Goal: Task Accomplishment & Management: Use online tool/utility

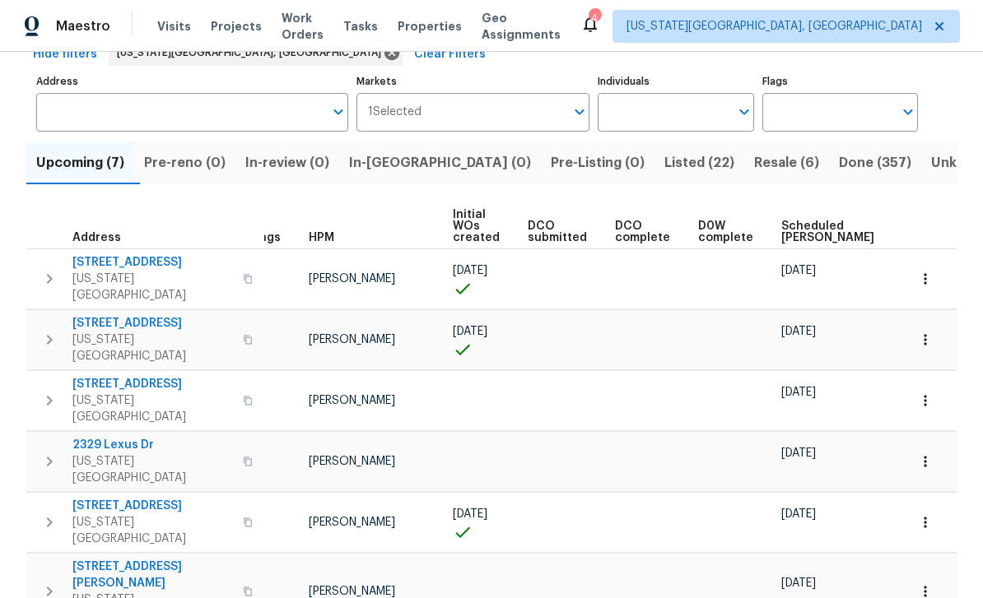
scroll to position [91, 0]
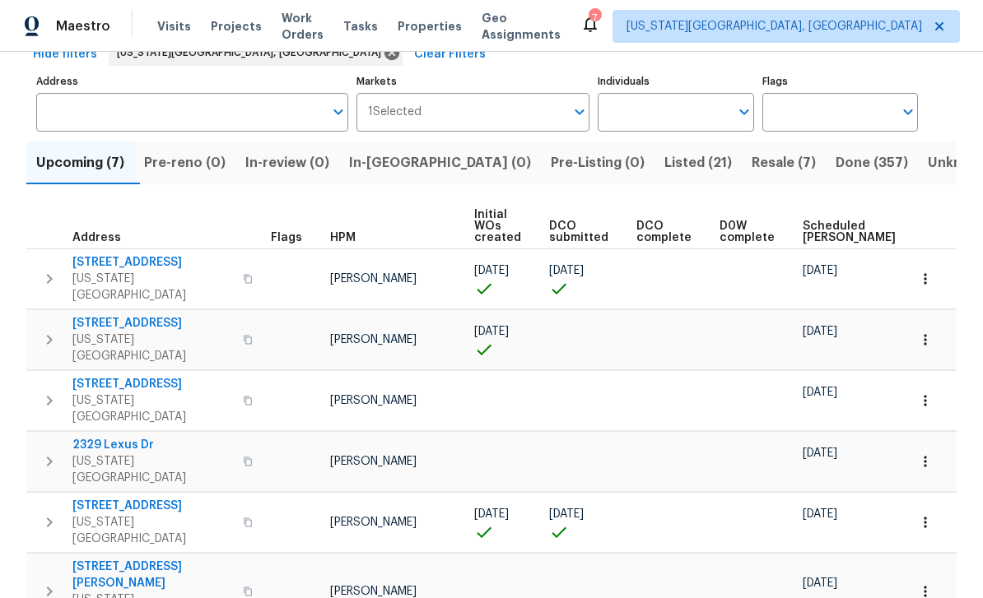
scroll to position [91, 0]
click at [247, 275] on icon "button" at bounding box center [248, 280] width 10 height 10
click at [139, 261] on span "6815 Woodgate Ct" at bounding box center [152, 263] width 160 height 16
click at [136, 499] on span "4785 Live Oak Dr" at bounding box center [152, 507] width 160 height 16
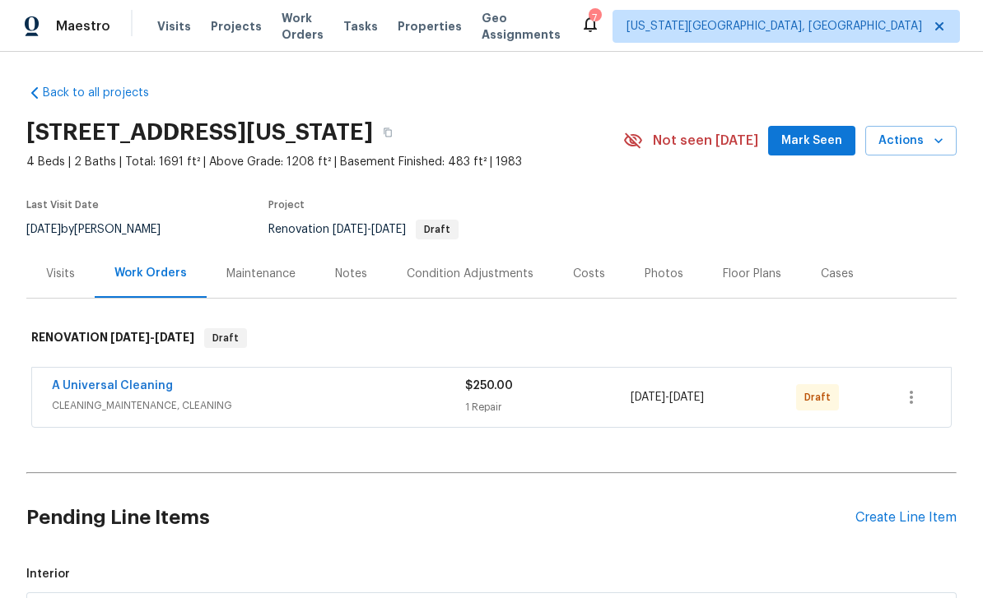
click at [938, 145] on icon "button" at bounding box center [938, 140] width 16 height 16
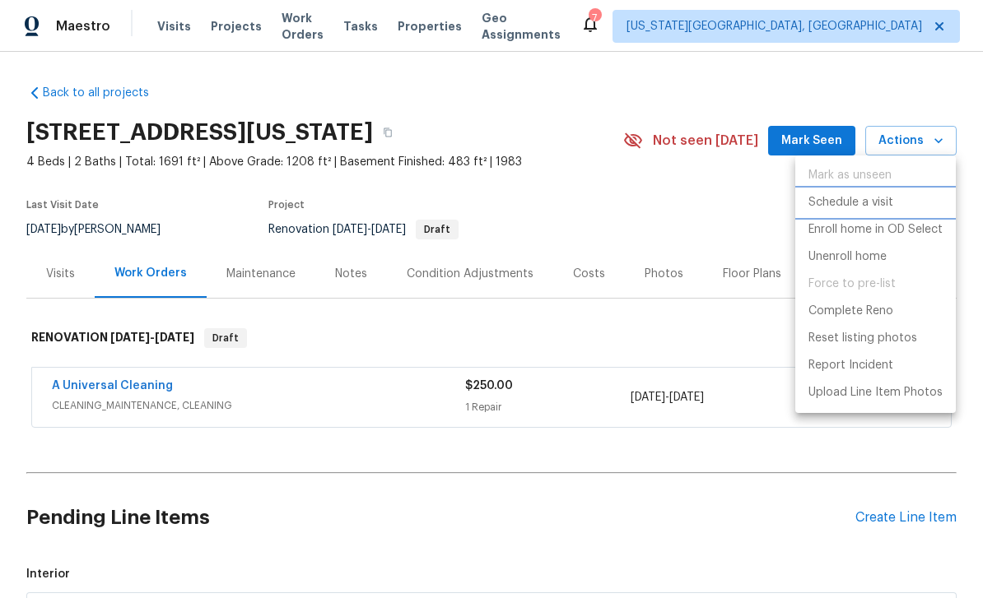
click at [843, 203] on p "Schedule a visit" at bounding box center [850, 202] width 85 height 17
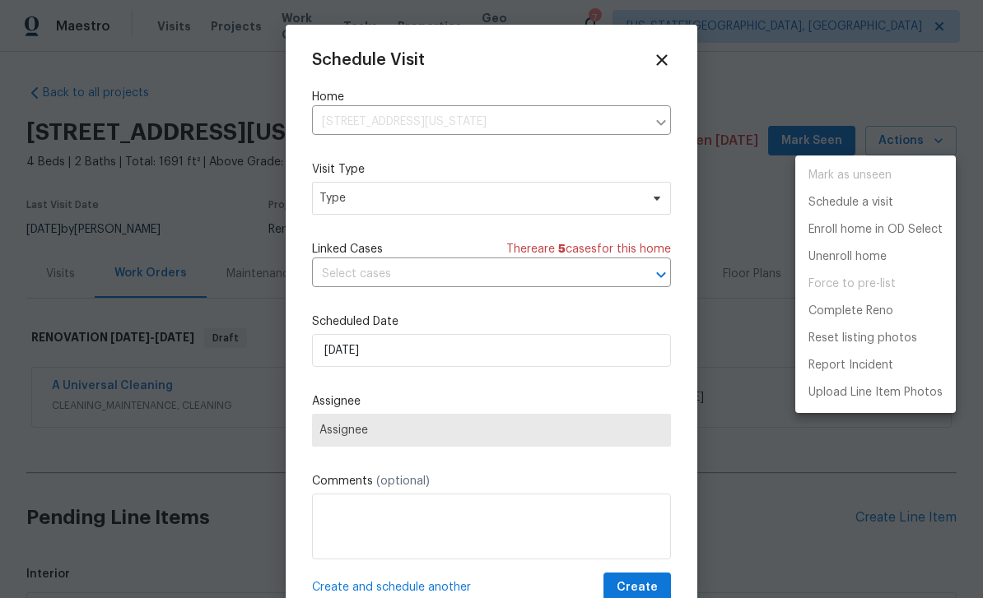
click at [402, 220] on div at bounding box center [491, 299] width 983 height 598
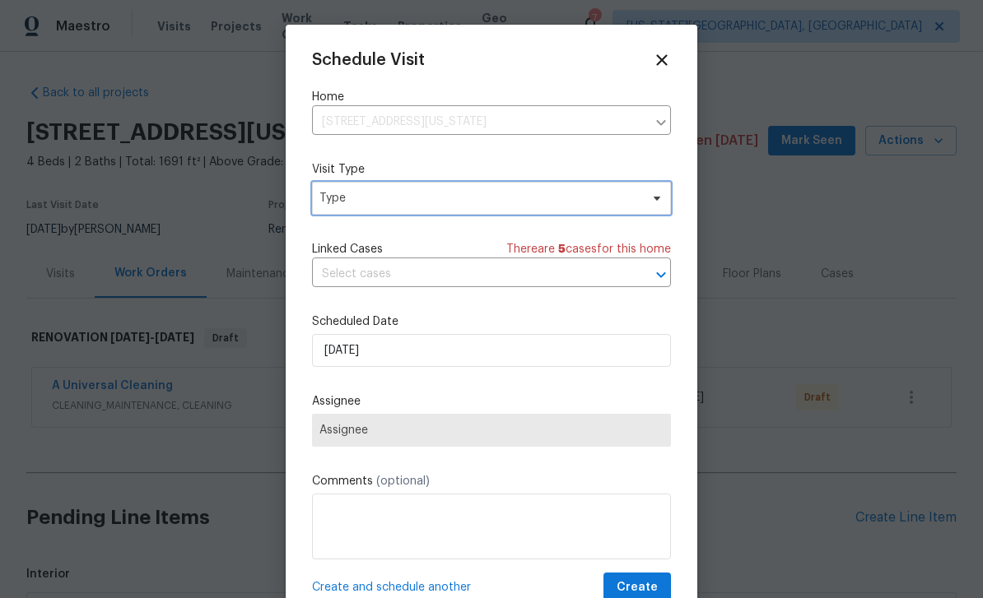
click at [473, 193] on span "Type" at bounding box center [479, 198] width 320 height 16
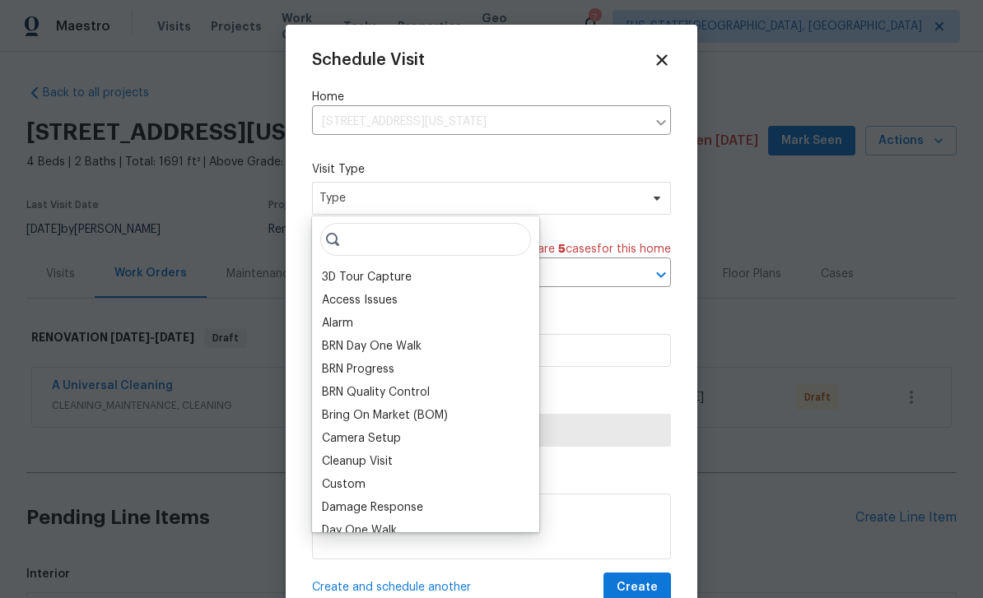
click at [347, 486] on div "Custom" at bounding box center [344, 484] width 44 height 16
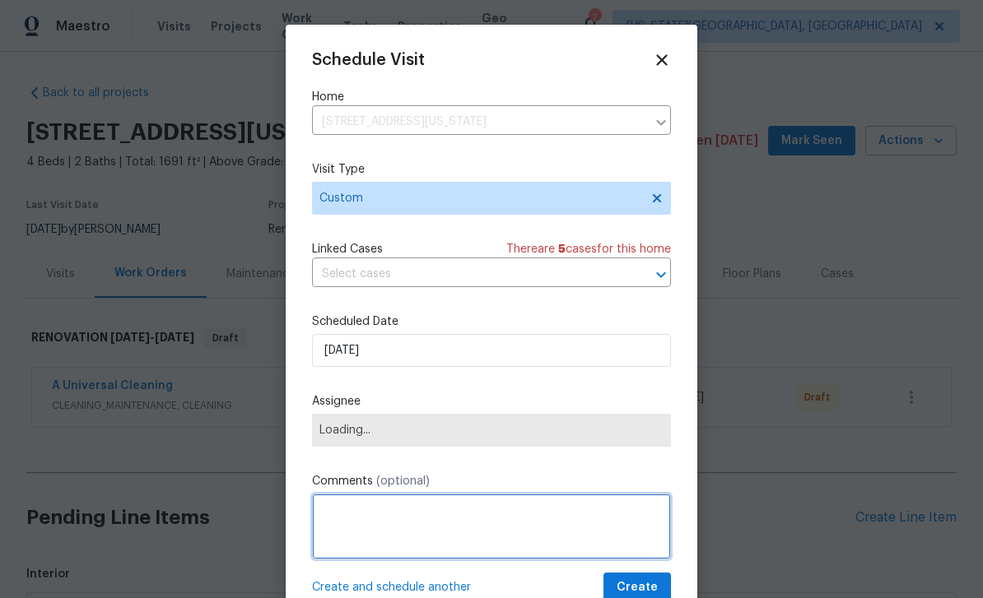
click at [406, 515] on textarea at bounding box center [491, 527] width 359 height 66
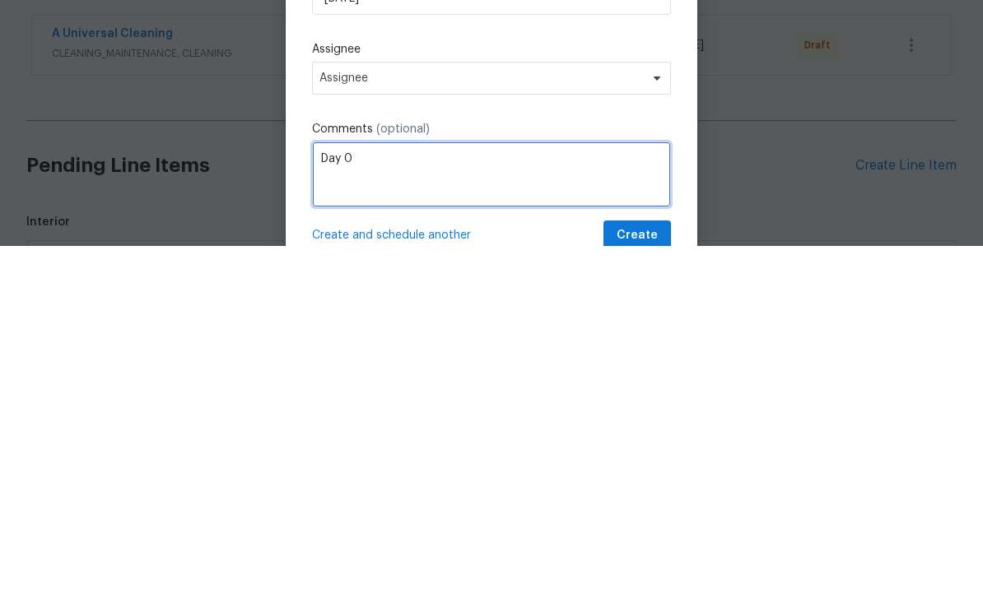
type textarea "Day 0"
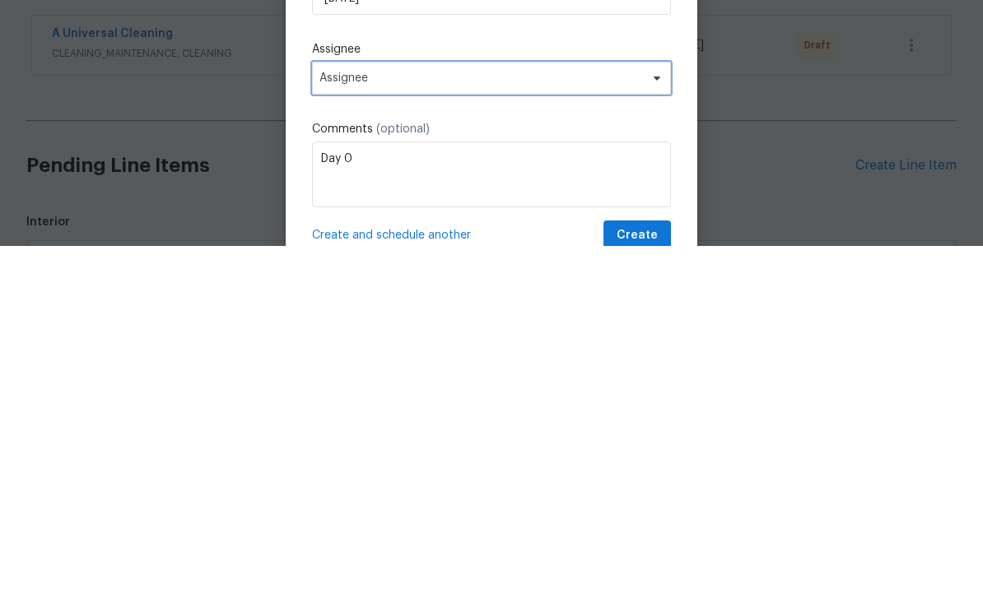
click at [466, 424] on span "Assignee" at bounding box center [480, 430] width 323 height 13
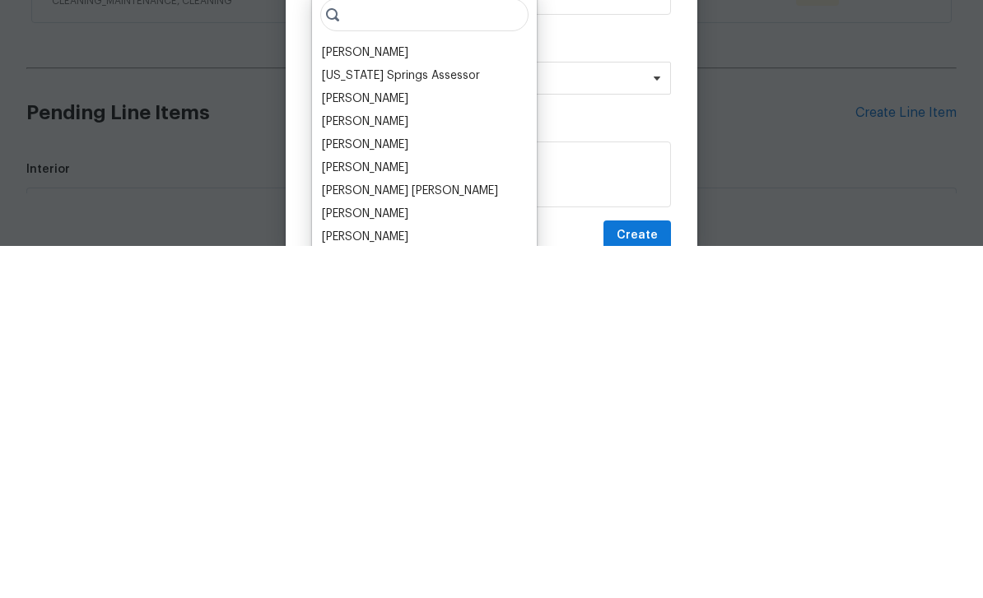
click at [356, 397] on div "[PERSON_NAME]" at bounding box center [365, 405] width 86 height 16
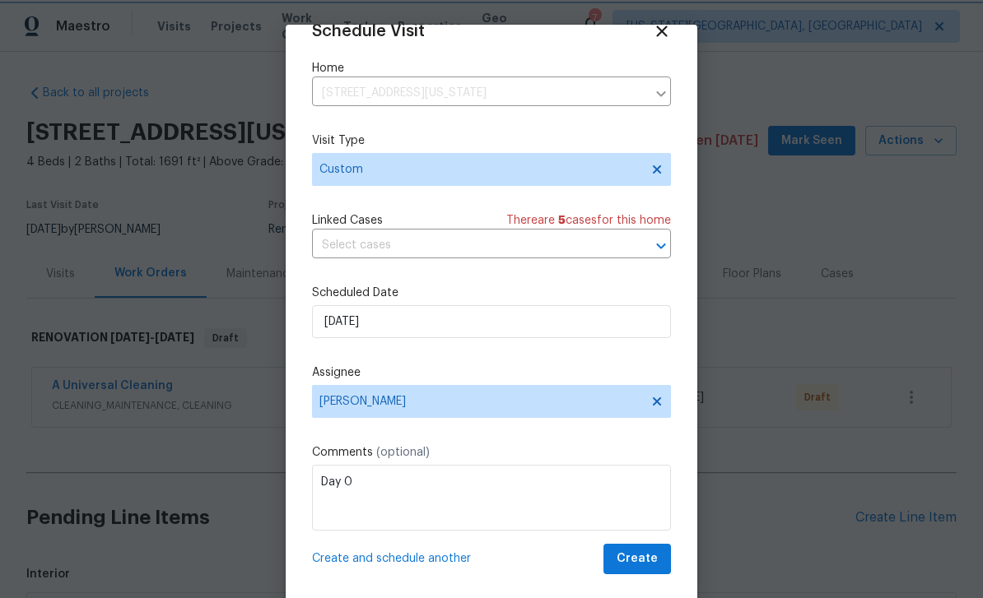
scroll to position [32, 0]
click at [639, 554] on span "Create" at bounding box center [636, 559] width 41 height 21
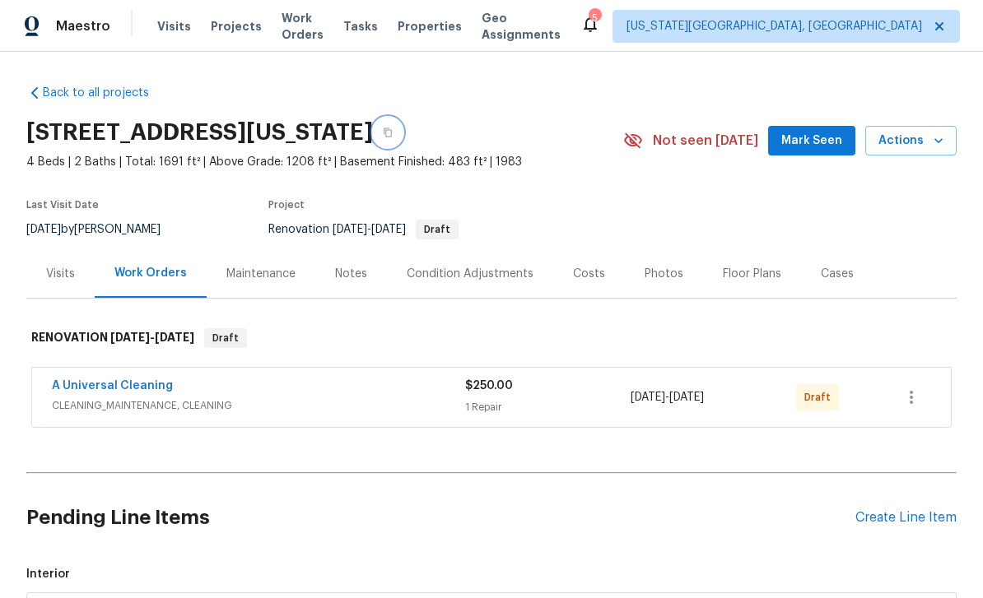
click at [393, 128] on icon "button" at bounding box center [388, 133] width 10 height 10
click at [930, 146] on icon "button" at bounding box center [938, 140] width 16 height 16
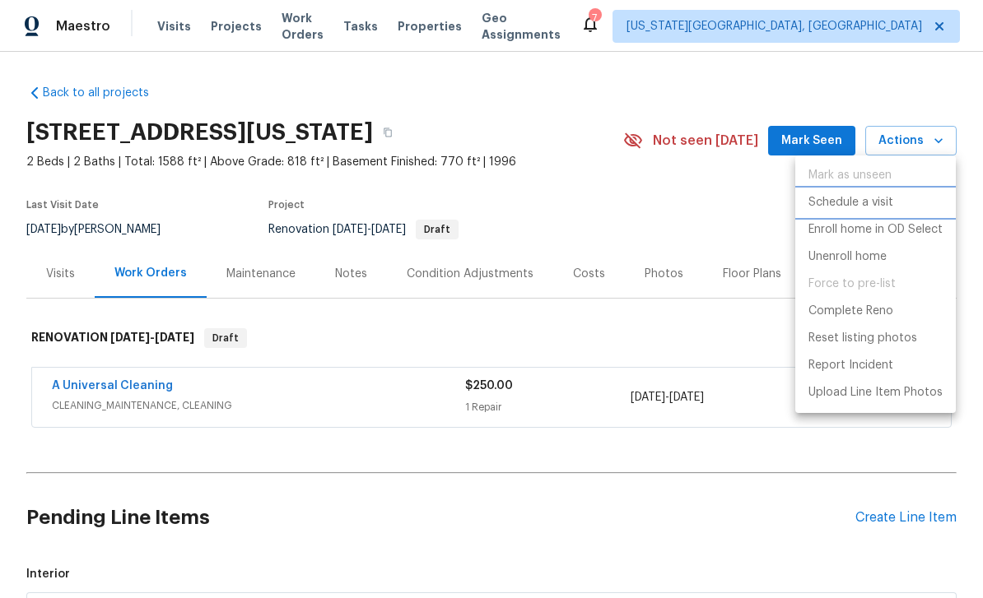
click at [853, 200] on p "Schedule a visit" at bounding box center [850, 202] width 85 height 17
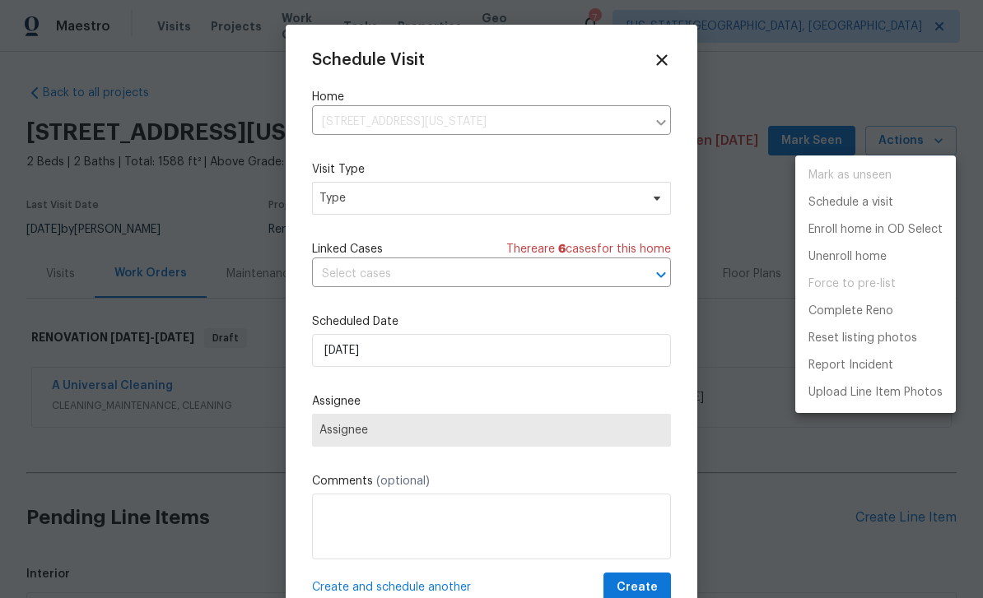
click at [458, 445] on div at bounding box center [491, 299] width 983 height 598
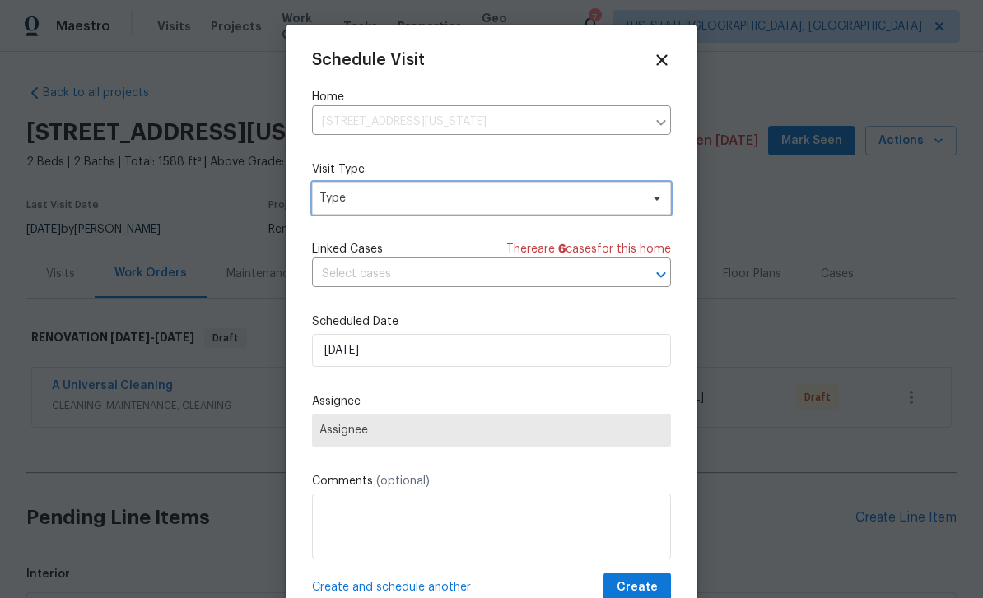
click at [416, 202] on span "Type" at bounding box center [479, 198] width 320 height 16
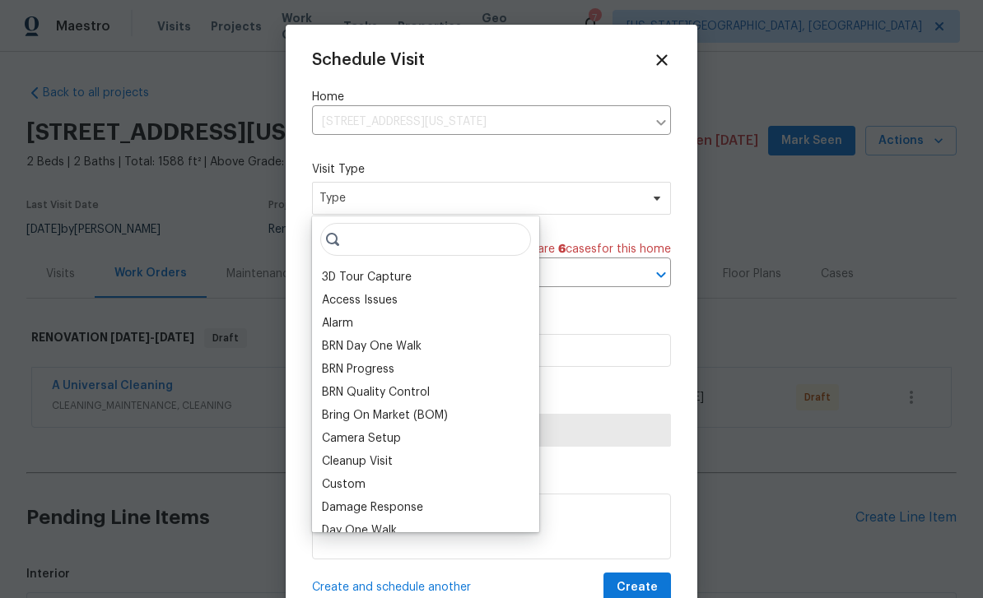
click at [351, 484] on div "Custom" at bounding box center [344, 484] width 44 height 16
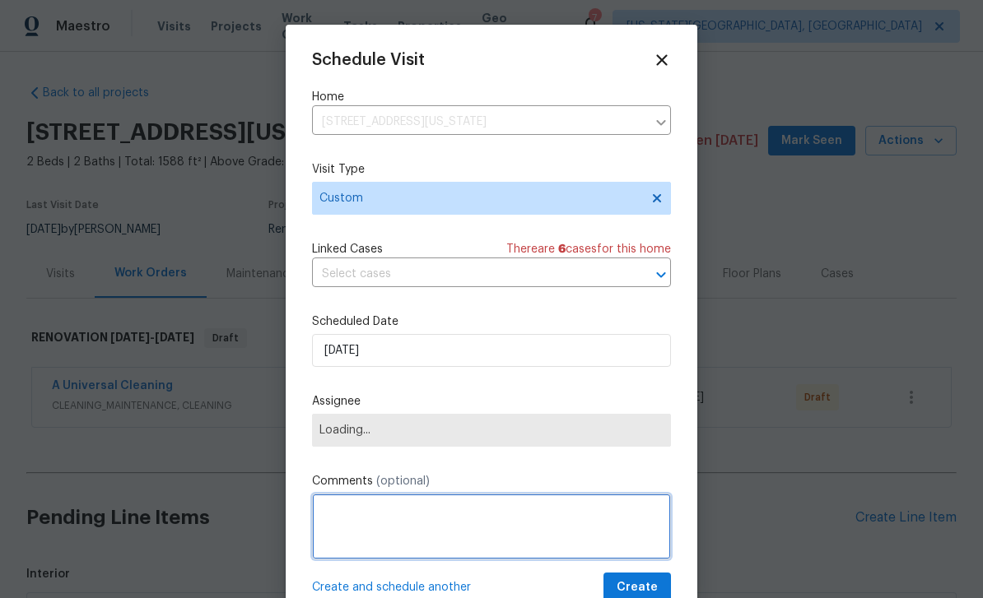
click at [399, 523] on textarea at bounding box center [491, 527] width 359 height 66
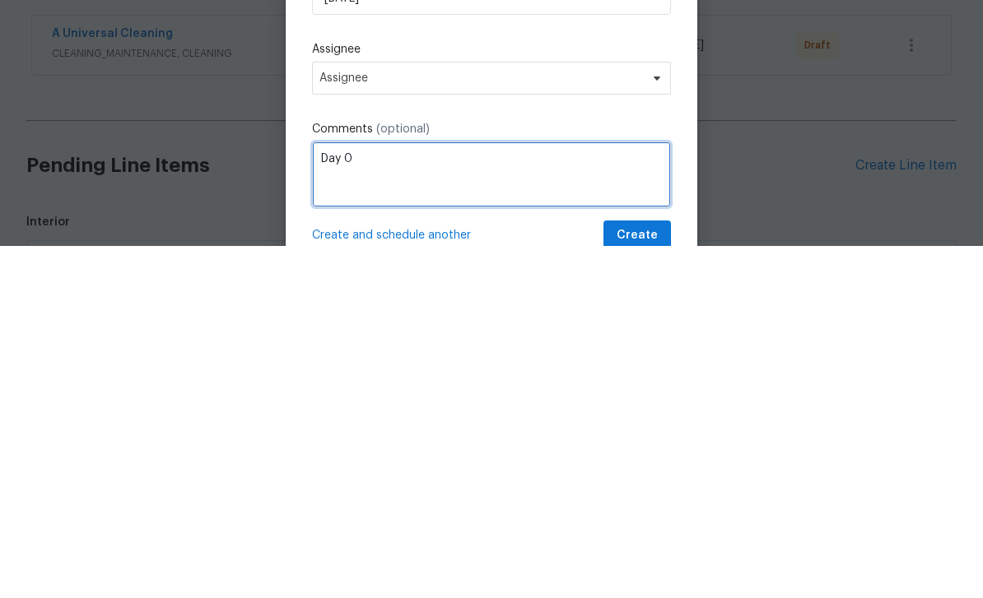
type textarea "Day 0"
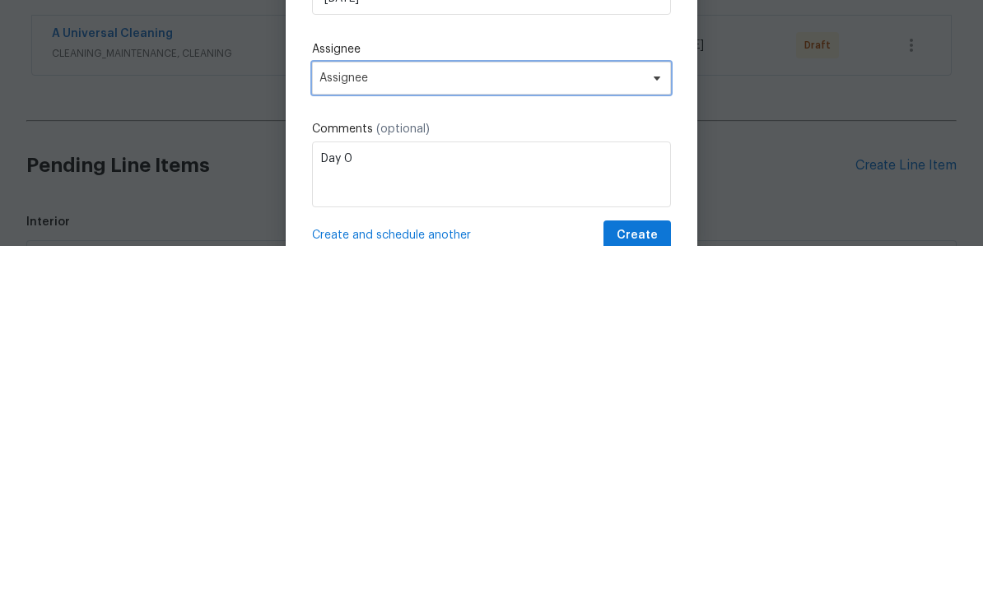
click at [401, 414] on span "Assignee" at bounding box center [491, 430] width 359 height 33
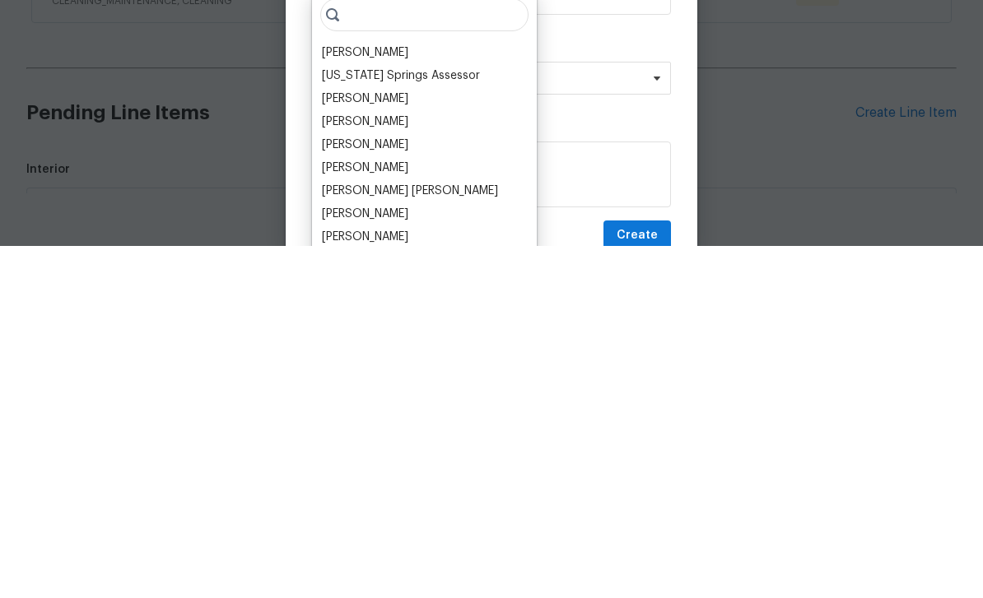
click at [422, 420] on div "[US_STATE] Springs Assessor" at bounding box center [401, 428] width 158 height 16
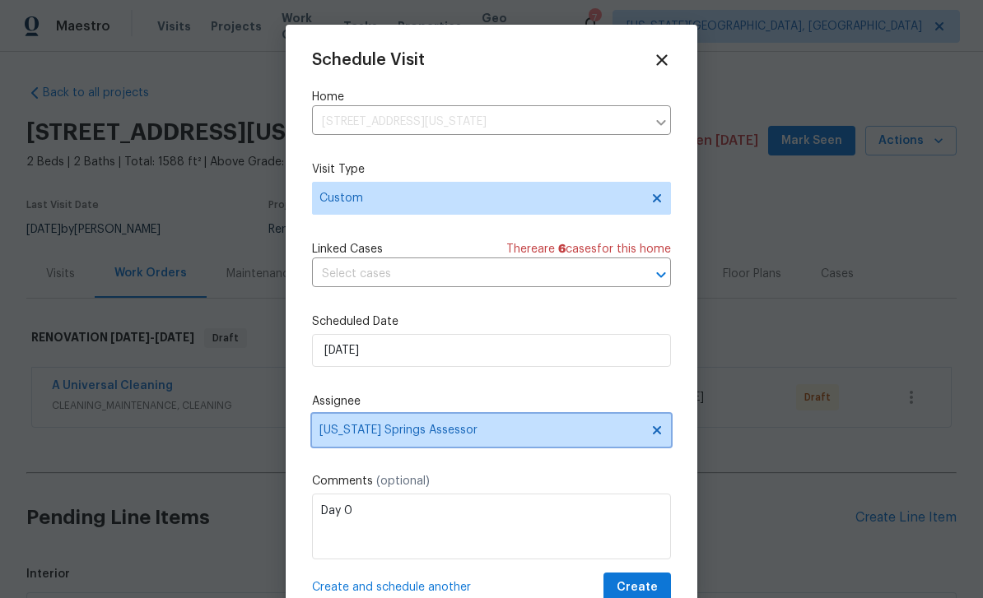
click at [445, 430] on span "[US_STATE] Springs Assessor" at bounding box center [480, 430] width 323 height 13
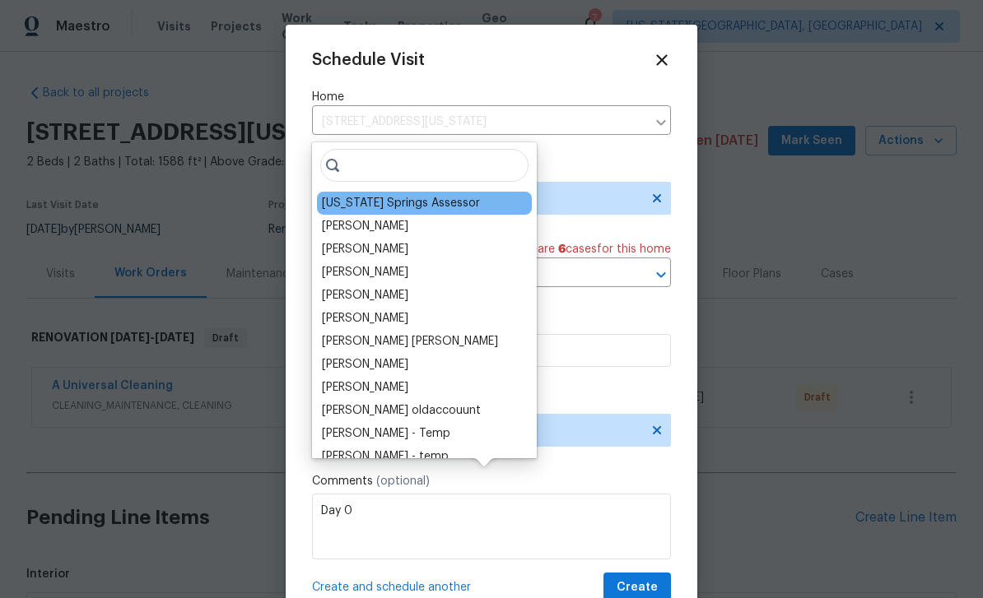
click at [364, 218] on div "[PERSON_NAME]" at bounding box center [365, 226] width 86 height 16
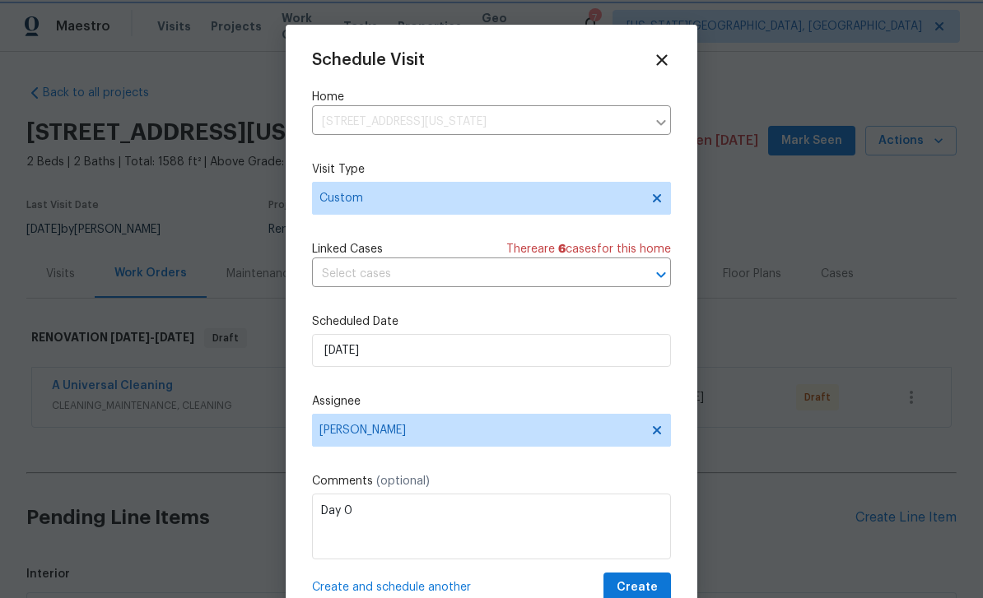
click at [648, 584] on span "Create" at bounding box center [636, 588] width 41 height 21
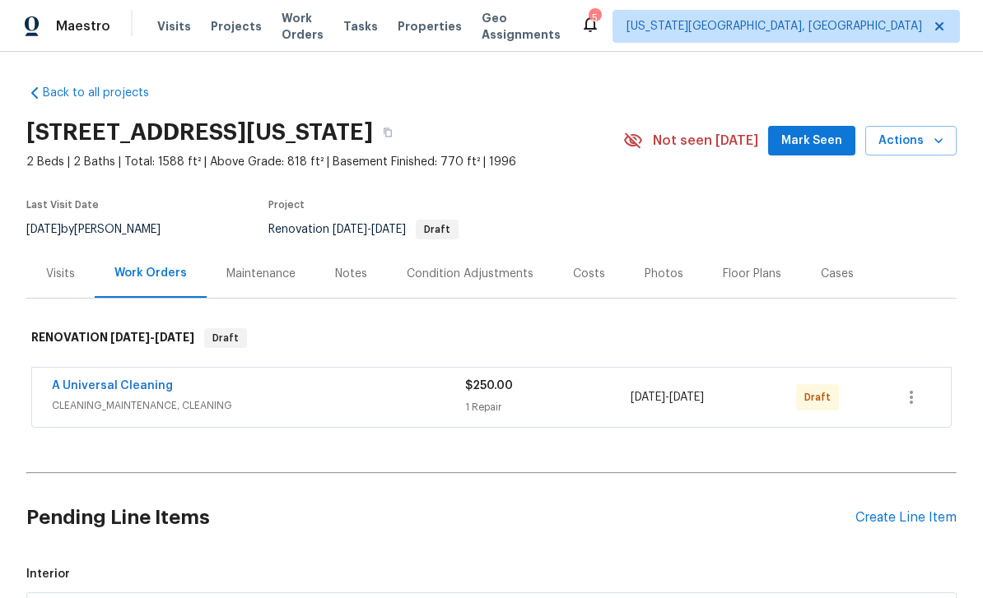
scroll to position [0, 0]
